Goal: Information Seeking & Learning: Learn about a topic

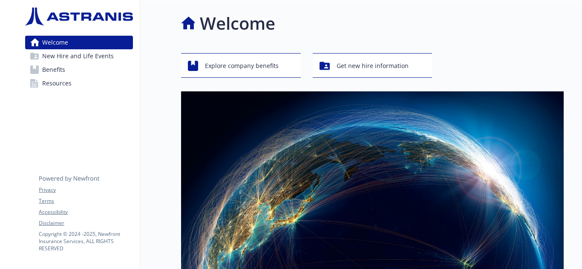
scroll to position [19, 0]
click at [366, 65] on span "Get new hire information" at bounding box center [372, 66] width 72 height 16
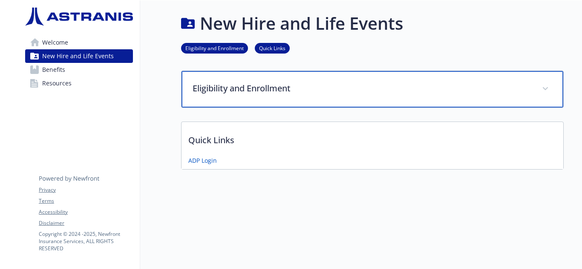
click at [292, 88] on p "Eligibility and Enrollment" at bounding box center [361, 88] width 339 height 13
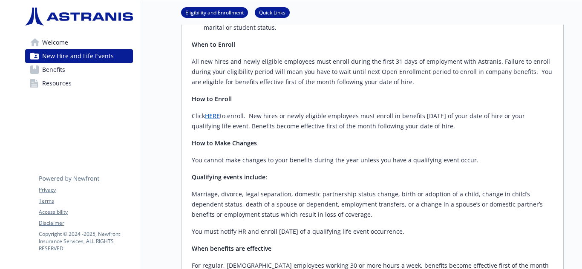
scroll to position [188, 0]
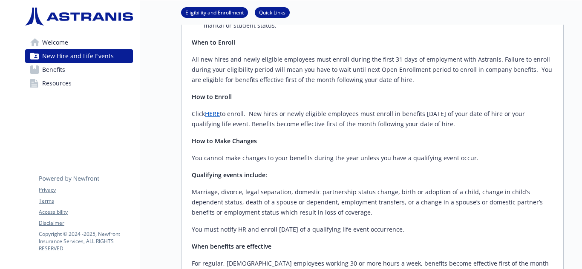
click at [216, 109] on p "Click HERE to enroll. New hires or newly eligible employees must enroll in bene…" at bounding box center [372, 119] width 361 height 20
click at [216, 110] on link "HERE" at bounding box center [212, 114] width 15 height 8
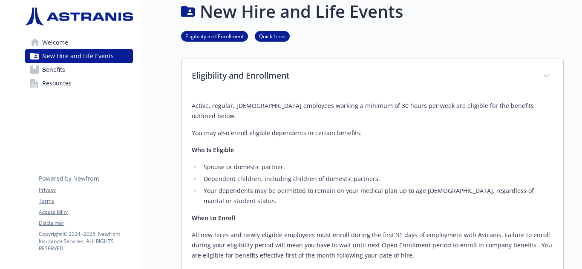
click at [80, 72] on link "Benefits" at bounding box center [79, 70] width 108 height 14
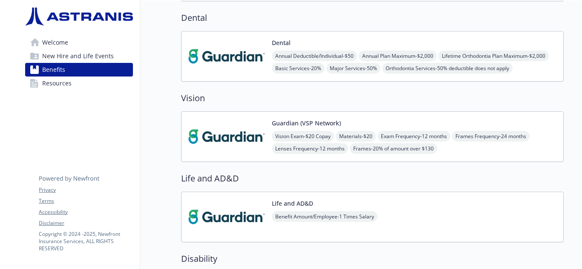
scroll to position [358, 0]
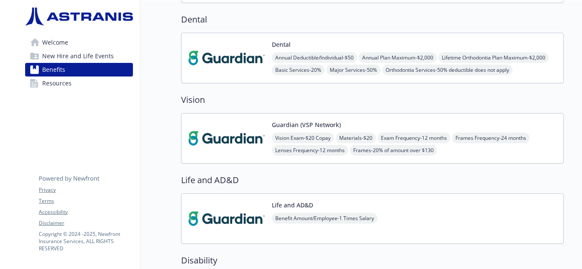
click at [229, 48] on img at bounding box center [226, 58] width 77 height 36
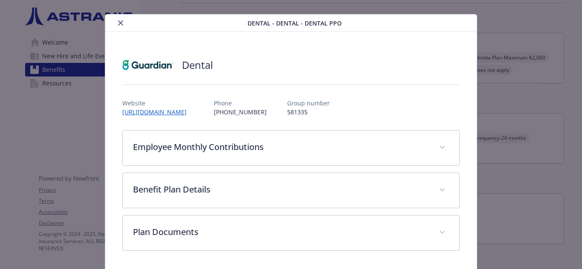
scroll to position [43, 0]
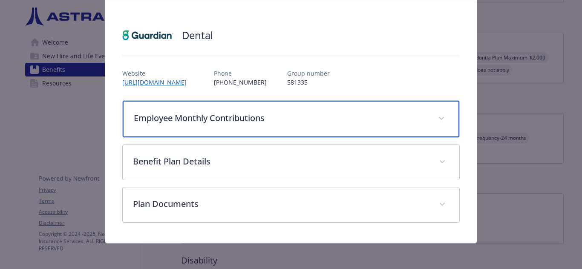
click at [279, 124] on p "Employee Monthly Contributions" at bounding box center [281, 118] width 294 height 13
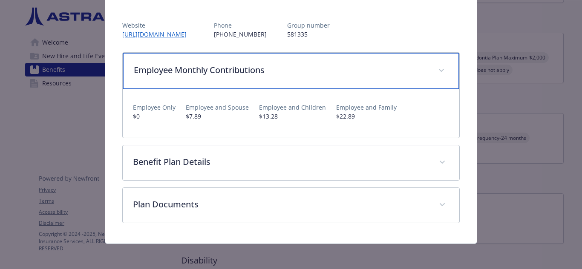
scroll to position [93, 0]
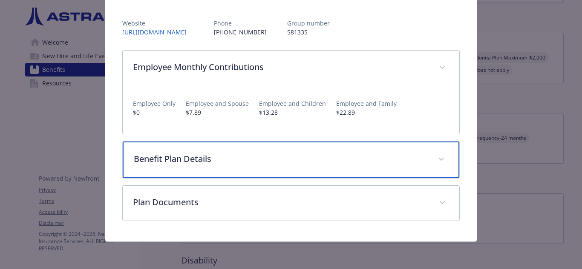
click at [319, 164] on p "Benefit Plan Details" at bounding box center [281, 159] width 294 height 13
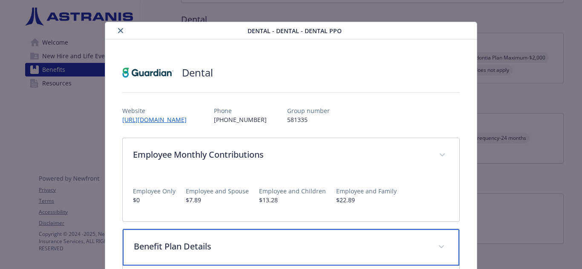
scroll to position [0, 0]
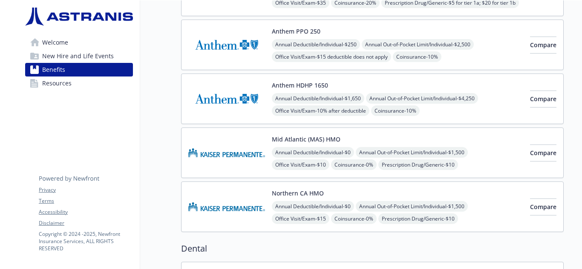
scroll to position [129, 0]
click at [307, 193] on button "Northern CA HMO" at bounding box center [298, 193] width 52 height 9
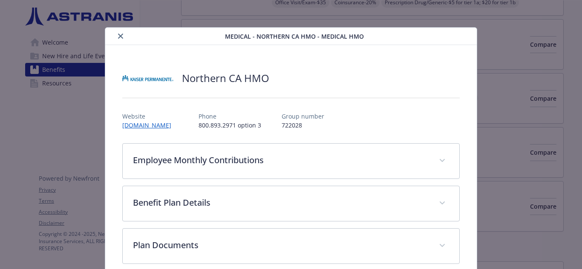
scroll to position [13, 0]
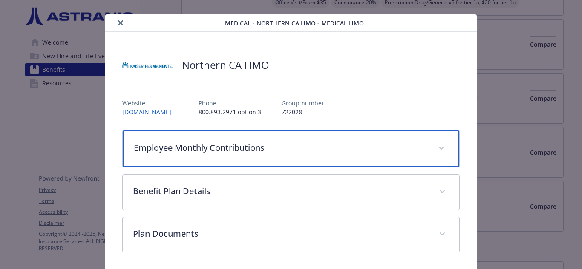
click at [322, 147] on p "Employee Monthly Contributions" at bounding box center [281, 148] width 294 height 13
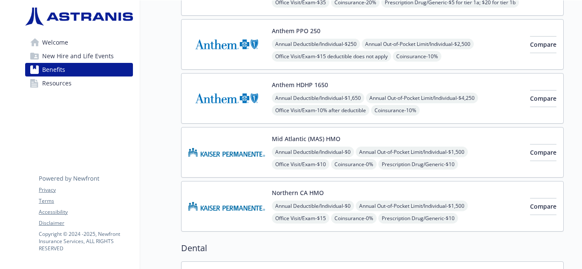
click at [442, 152] on span "Annual Out-of-Pocket Limit/Individual - $1,500" at bounding box center [411, 152] width 112 height 11
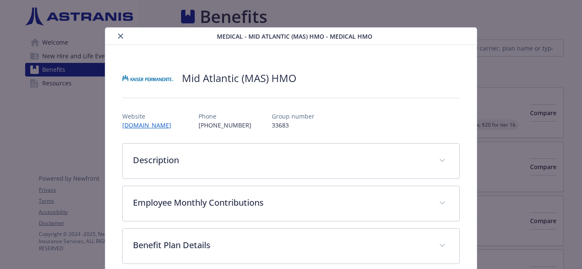
scroll to position [26, 0]
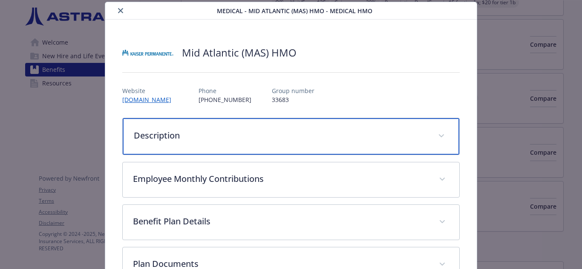
click at [330, 133] on p "Description" at bounding box center [281, 135] width 294 height 13
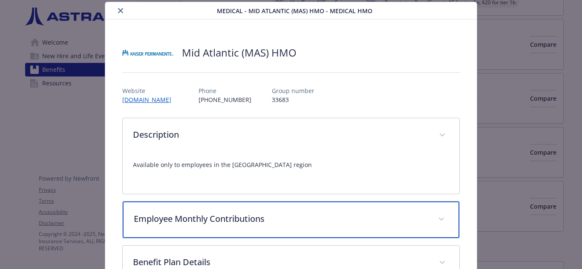
click at [336, 207] on div "Employee Monthly Contributions" at bounding box center [291, 220] width 336 height 37
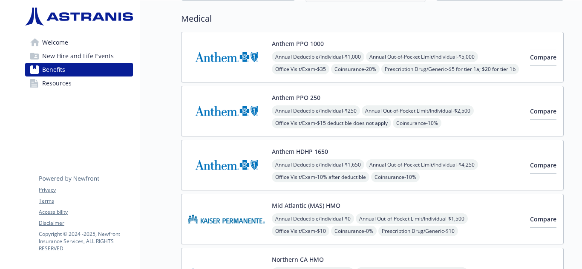
scroll to position [48, 0]
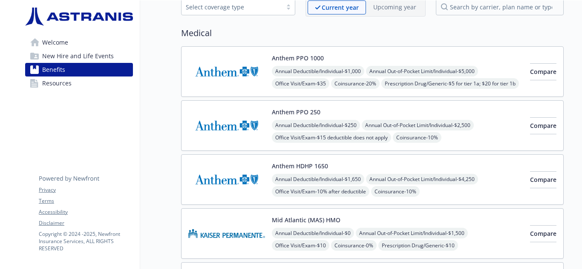
click at [395, 110] on div "Anthem PPO 250 Annual Deductible/Individual - $250 Annual Out-of-Pocket Limit/I…" at bounding box center [397, 126] width 251 height 36
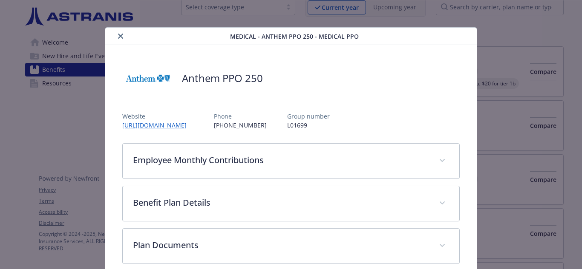
scroll to position [26, 0]
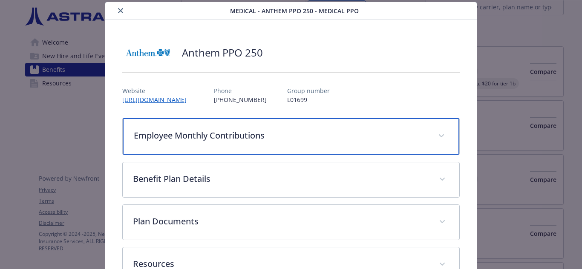
click at [351, 137] on p "Employee Monthly Contributions" at bounding box center [281, 135] width 294 height 13
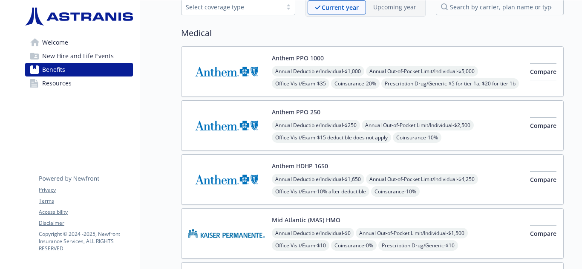
click at [408, 175] on span "Annual Out-of-Pocket Limit/Individual - $4,250" at bounding box center [422, 179] width 112 height 11
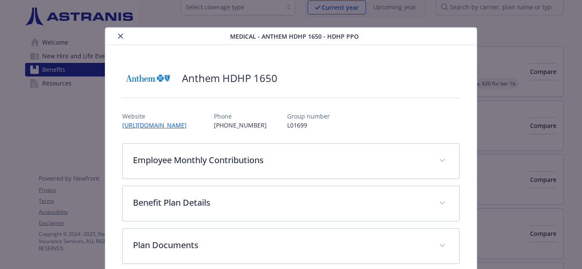
scroll to position [26, 0]
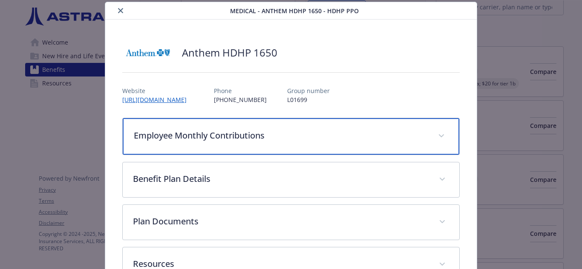
click at [323, 142] on div "Employee Monthly Contributions" at bounding box center [291, 136] width 336 height 37
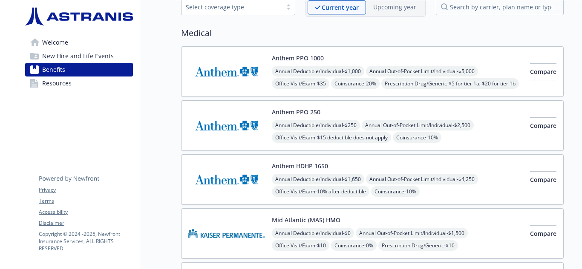
click at [481, 183] on div "Annual Deductible/Individual - $1,650 Annual Out-of-Pocket Limit/Individual - $…" at bounding box center [397, 210] width 251 height 73
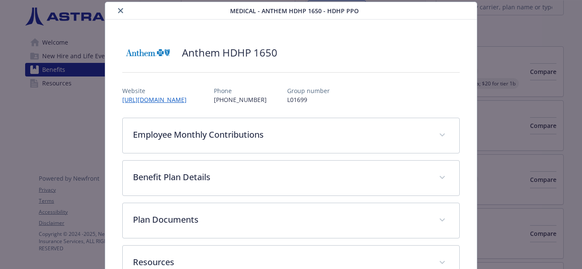
scroll to position [86, 0]
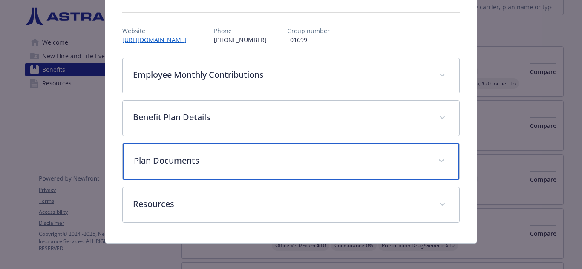
click at [323, 164] on p "Plan Documents" at bounding box center [281, 161] width 294 height 13
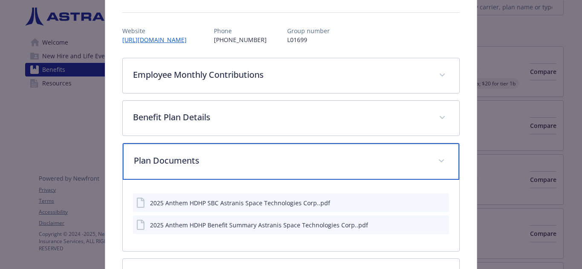
scroll to position [159, 0]
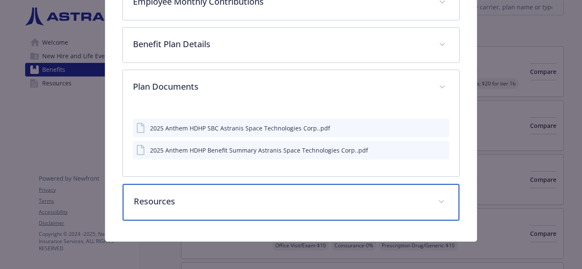
click at [327, 191] on div "Resources" at bounding box center [291, 202] width 336 height 37
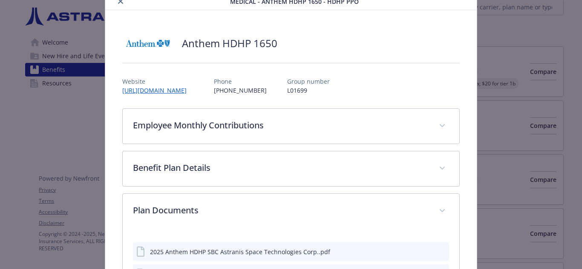
scroll to position [28, 0]
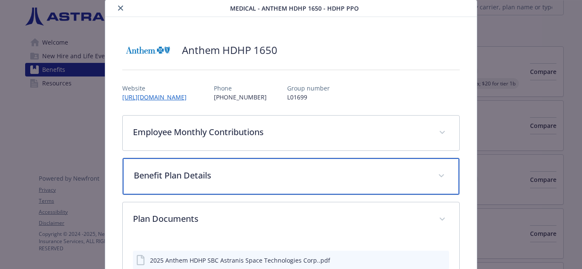
click at [304, 174] on p "Benefit Plan Details" at bounding box center [281, 175] width 294 height 13
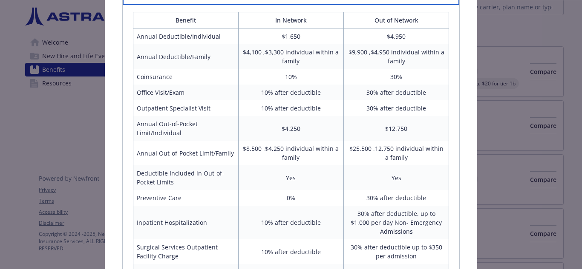
scroll to position [218, 0]
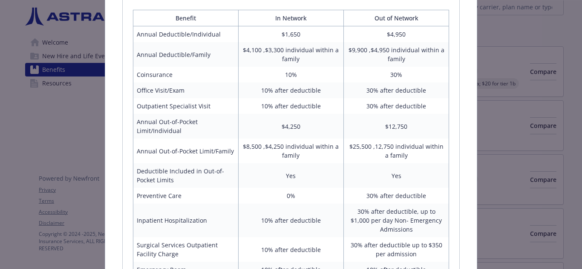
click at [356, 154] on td "$25,500 ,12,750 individual within a family" at bounding box center [396, 151] width 105 height 25
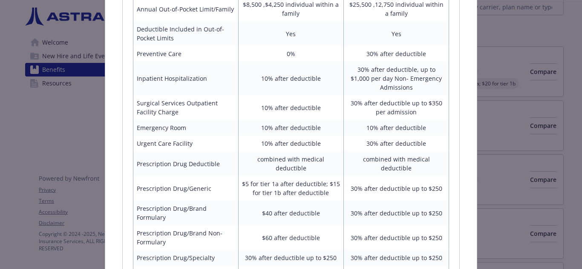
scroll to position [361, 0]
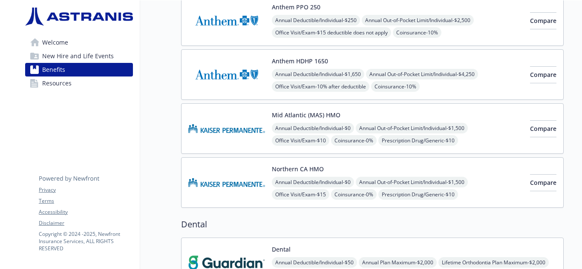
scroll to position [149, 0]
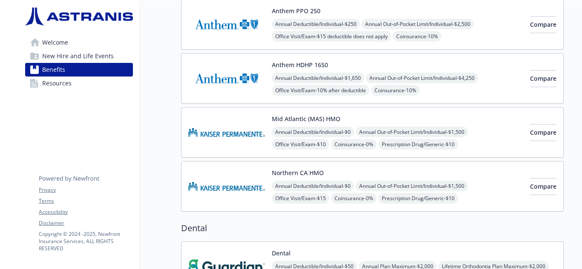
click at [104, 80] on link "Resources" at bounding box center [79, 84] width 108 height 14
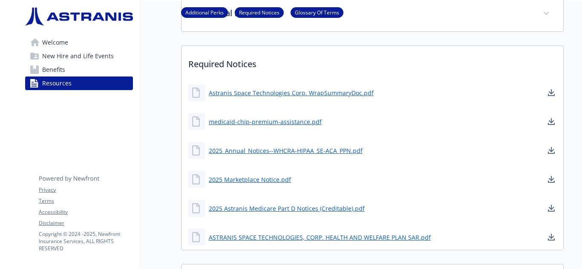
scroll to position [86, 0]
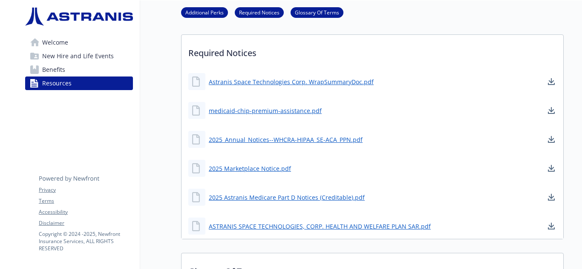
click at [78, 65] on link "Benefits" at bounding box center [79, 70] width 108 height 14
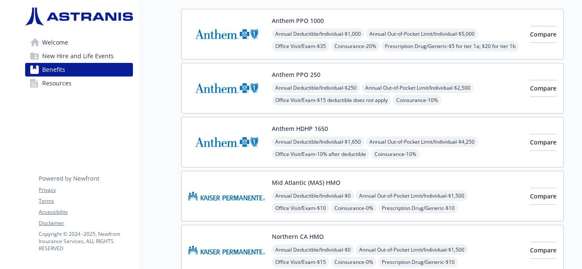
click at [46, 40] on span "Welcome" at bounding box center [55, 43] width 26 height 14
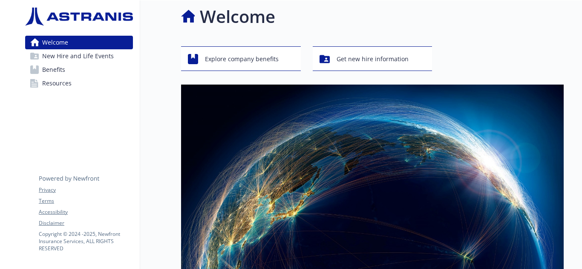
scroll to position [86, 0]
